Goal: Information Seeking & Learning: Find specific fact

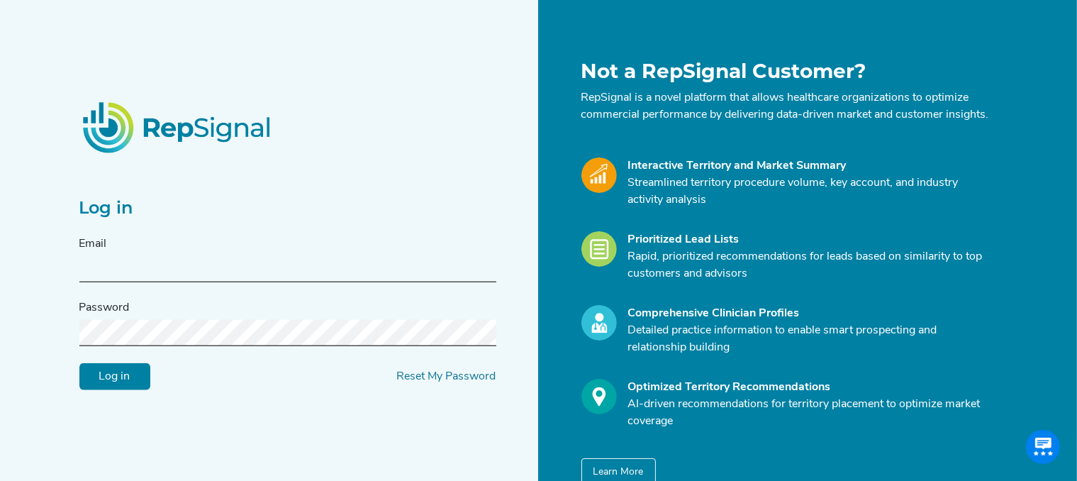
click at [106, 274] on input "text" at bounding box center [287, 269] width 417 height 26
type input "[PERSON_NAME][EMAIL_ADDRESS][PERSON_NAME][DOMAIN_NAME]"
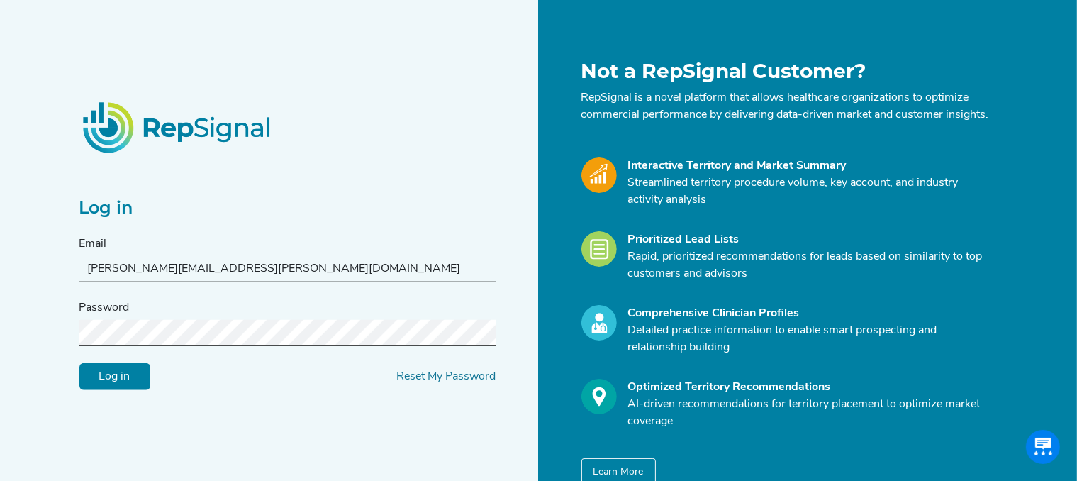
click at [79, 363] on input "Log in" at bounding box center [114, 376] width 71 height 27
click at [0, 311] on div "Log in Email [PERSON_NAME][EMAIL_ADDRESS][PERSON_NAME][DOMAIN_NAME] Password Lo…" at bounding box center [538, 274] width 1077 height 548
click at [133, 386] on input "Log in" at bounding box center [114, 376] width 71 height 27
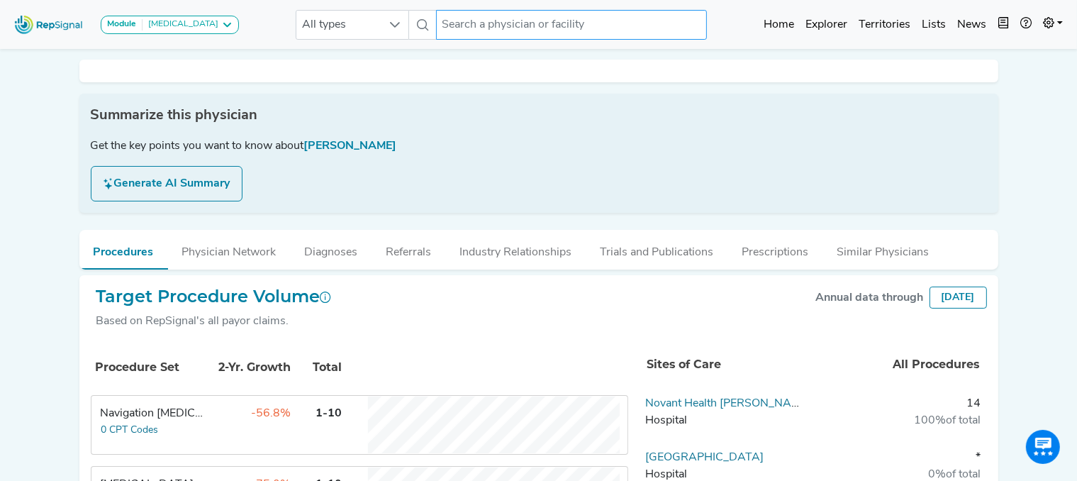
click at [521, 20] on input "text" at bounding box center [571, 25] width 271 height 30
click at [474, 22] on input "text" at bounding box center [571, 25] width 271 height 30
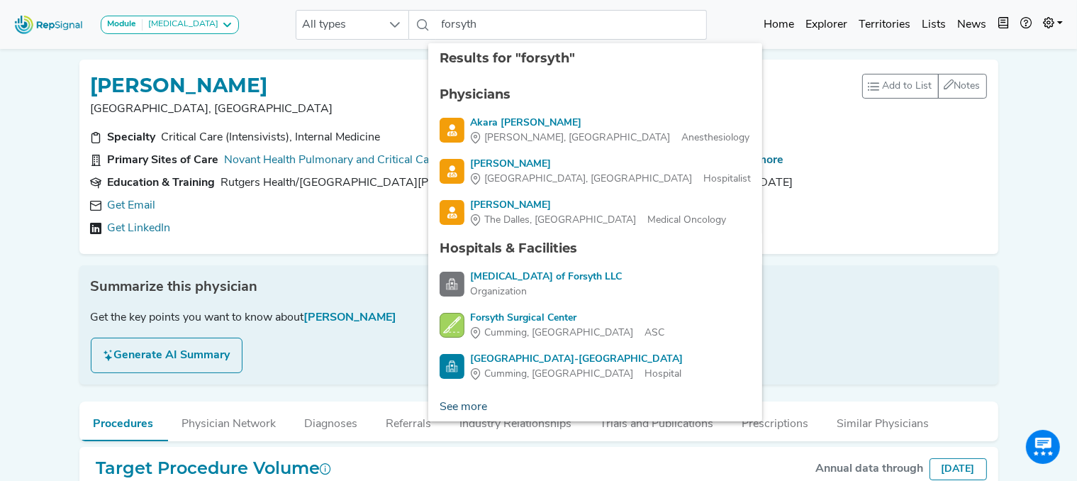
click at [457, 408] on link "See more" at bounding box center [463, 407] width 70 height 28
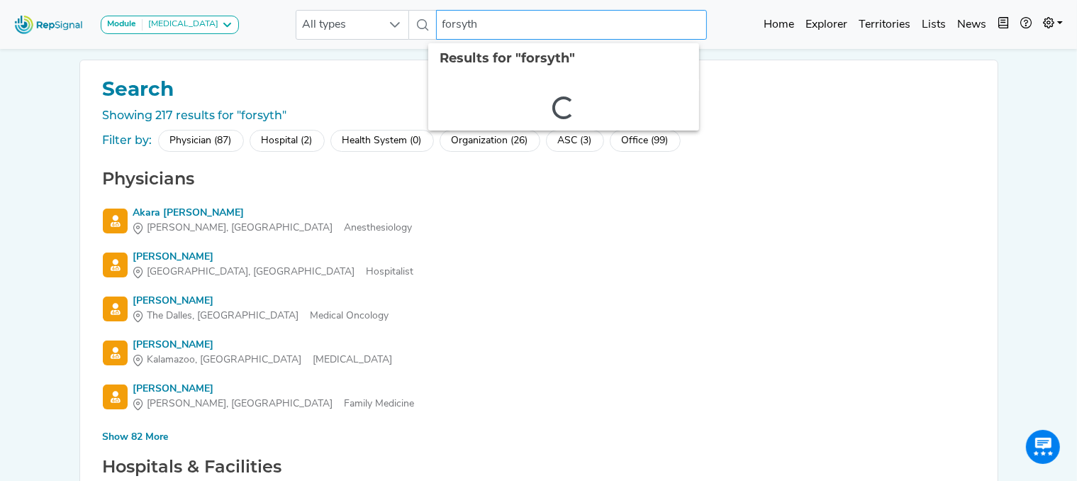
click at [437, 16] on input "forsyth" at bounding box center [571, 25] width 271 height 30
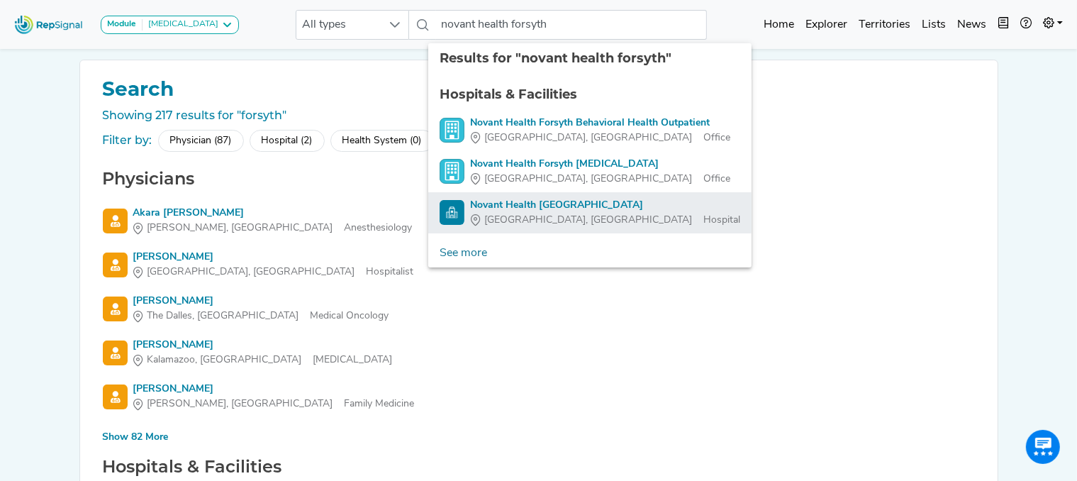
click at [537, 206] on div "Novant Health [GEOGRAPHIC_DATA]" at bounding box center [605, 205] width 270 height 15
type input "Novant Health [GEOGRAPHIC_DATA]"
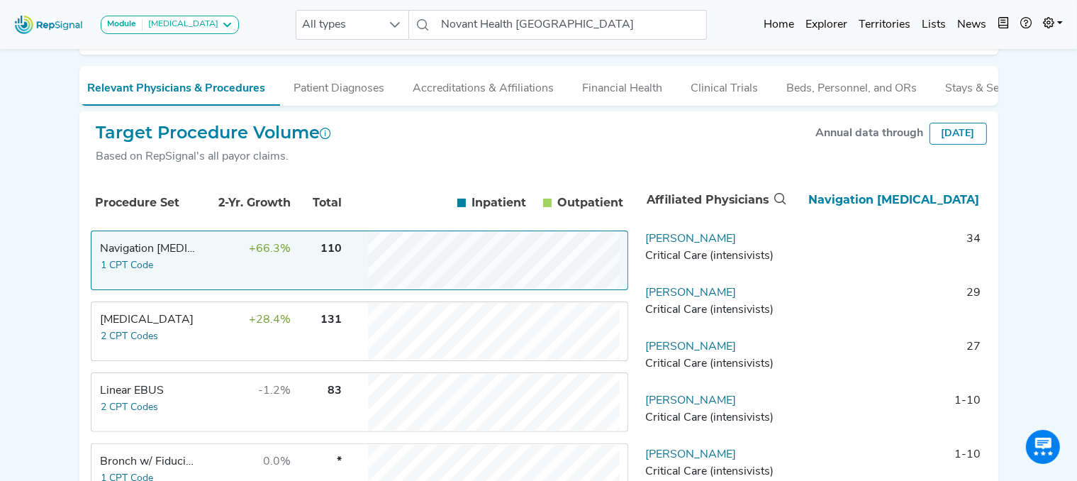
scroll to position [267, 11]
click at [692, 245] on link "[PERSON_NAME]" at bounding box center [690, 239] width 91 height 11
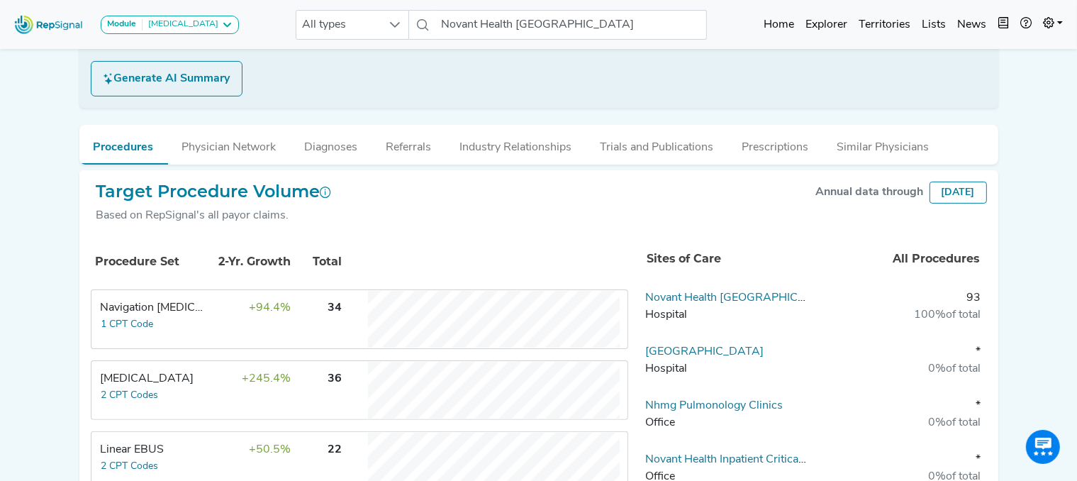
scroll to position [292, 11]
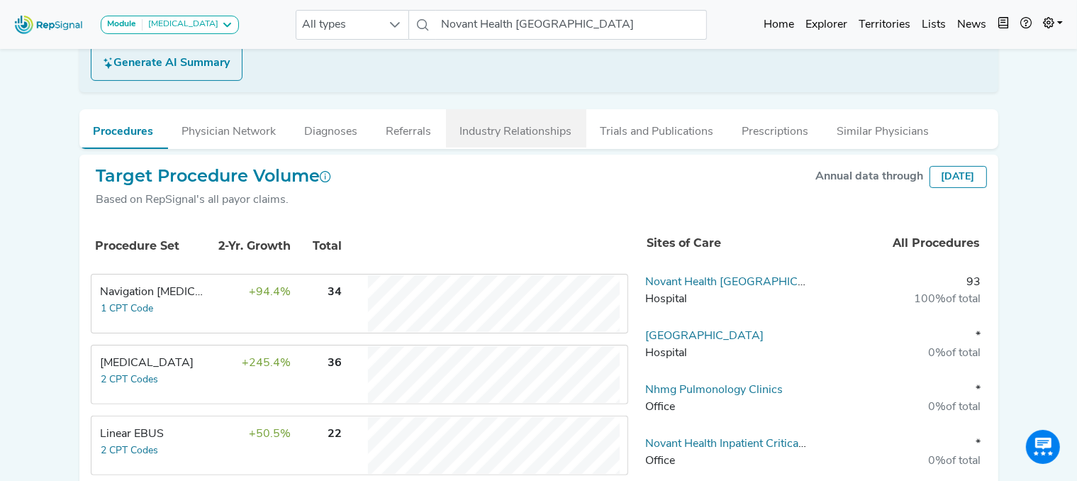
click at [522, 124] on button "Industry Relationships" at bounding box center [516, 128] width 140 height 38
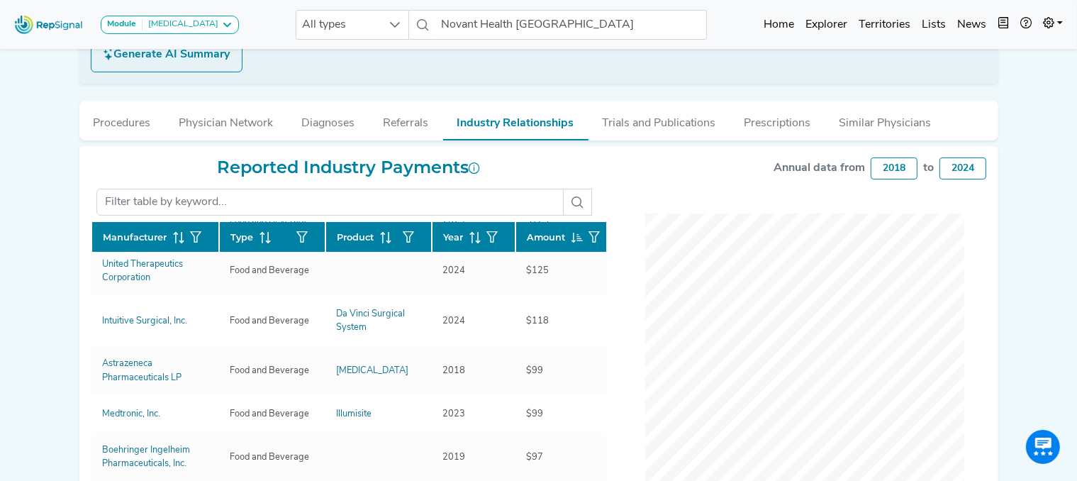
scroll to position [243, 0]
